Goal: Navigation & Orientation: Find specific page/section

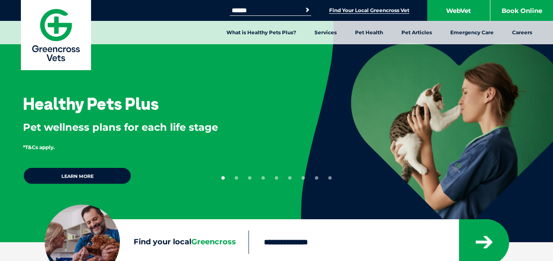
click at [381, 9] on link "Find Your Local Greencross Vet" at bounding box center [369, 10] width 80 height 7
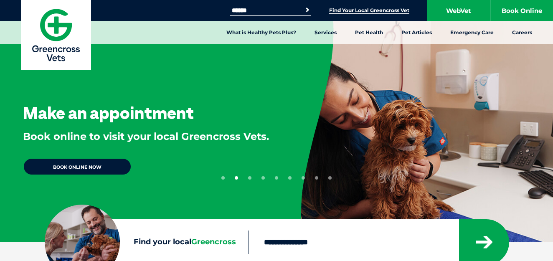
click at [343, 12] on link "Find Your Local Greencross Vet" at bounding box center [369, 10] width 80 height 7
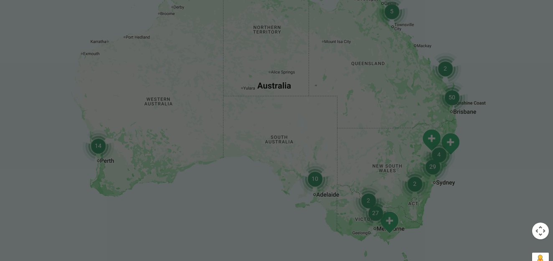
scroll to position [247, 0]
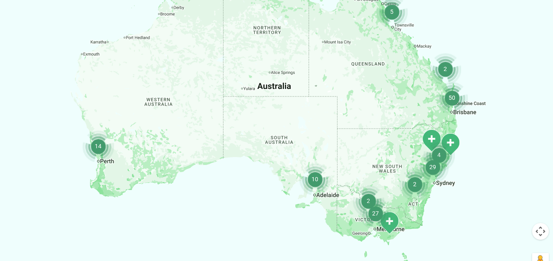
click at [391, 220] on img "27" at bounding box center [376, 214] width 32 height 32
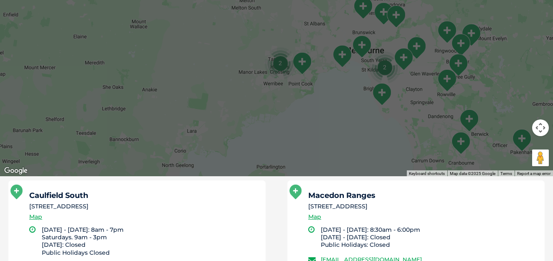
scroll to position [352, 0]
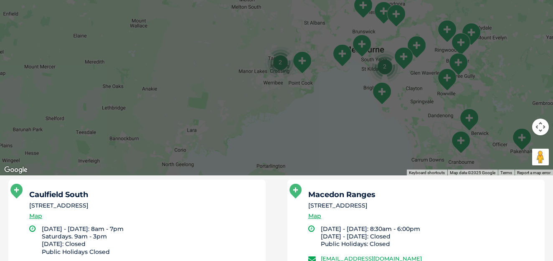
click at [488, 209] on li "5 Brooke Street Woodend , VIC 3442" at bounding box center [423, 205] width 229 height 9
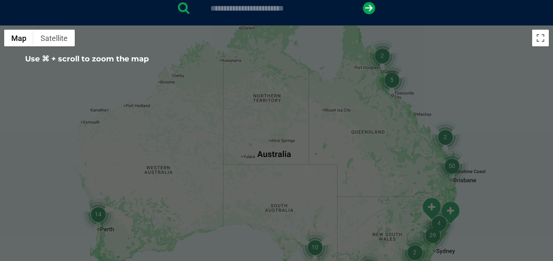
scroll to position [179, 0]
click at [541, 36] on button "Toggle fullscreen view" at bounding box center [541, 38] width 17 height 17
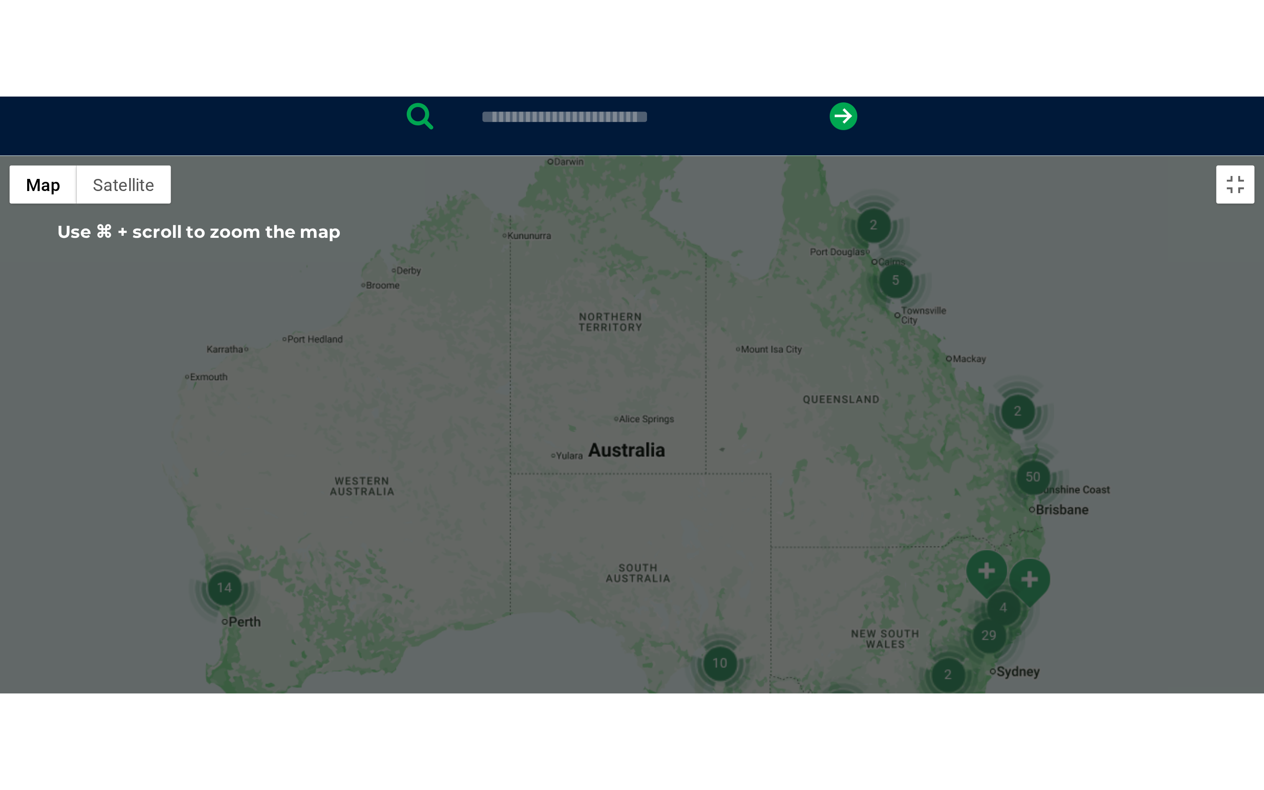
scroll to position [0, 0]
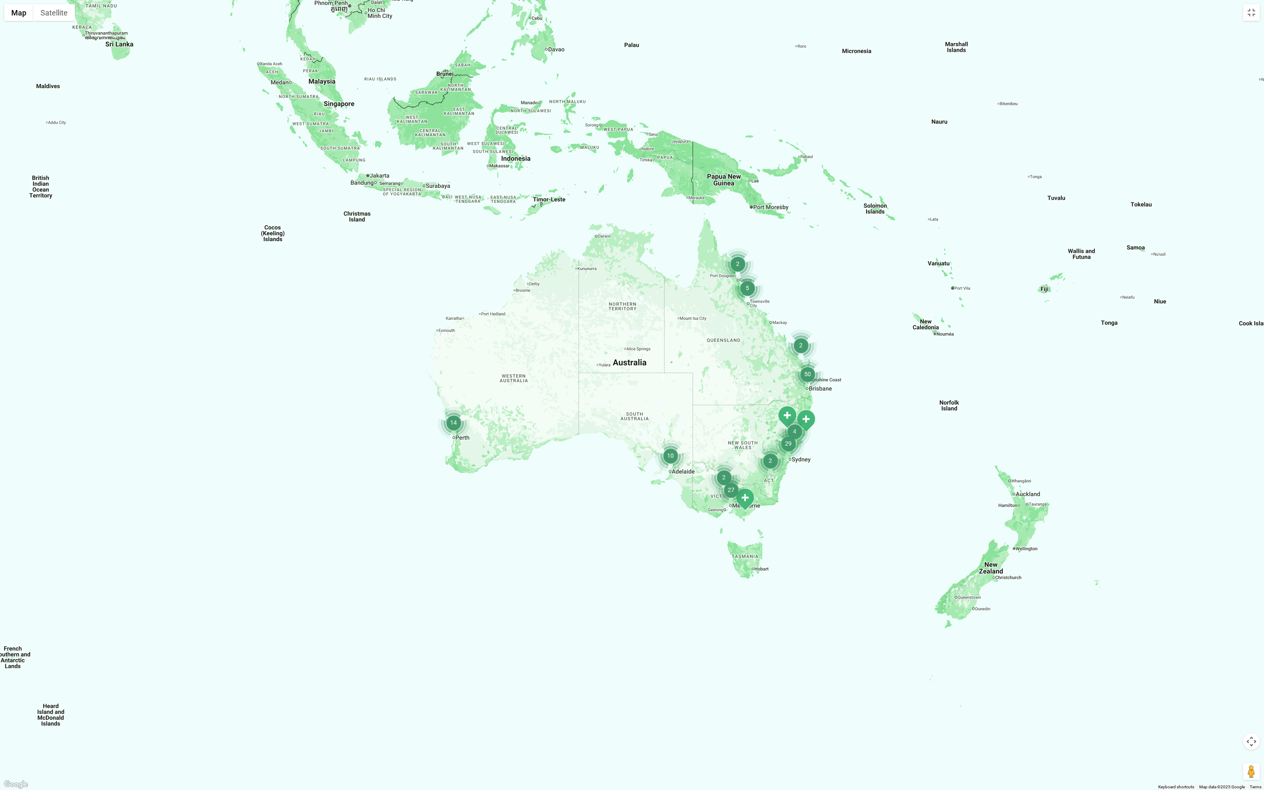
click at [553, 261] on img "4" at bounding box center [795, 432] width 32 height 32
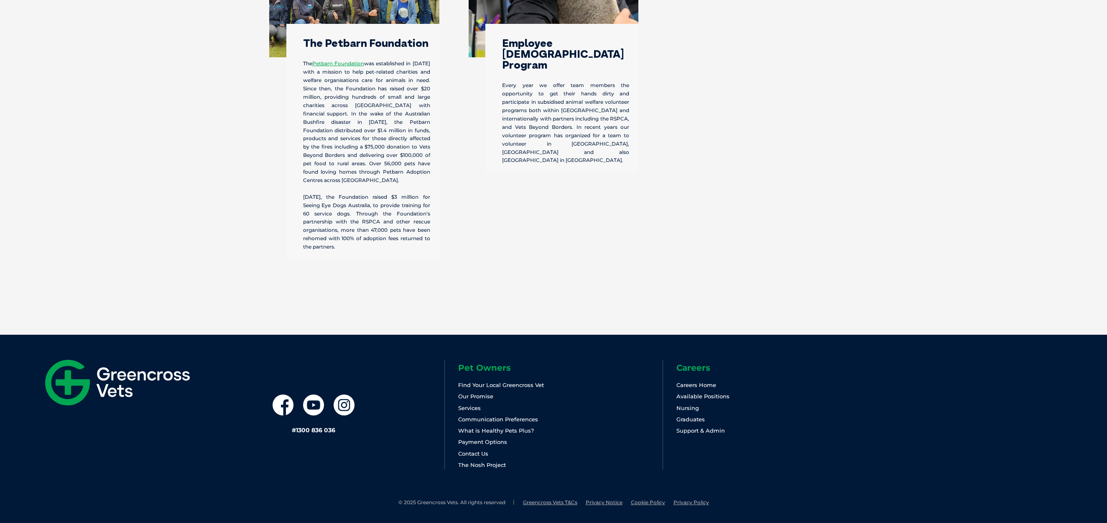
scroll to position [3267, 0]
